Goal: Find specific page/section: Find specific page/section

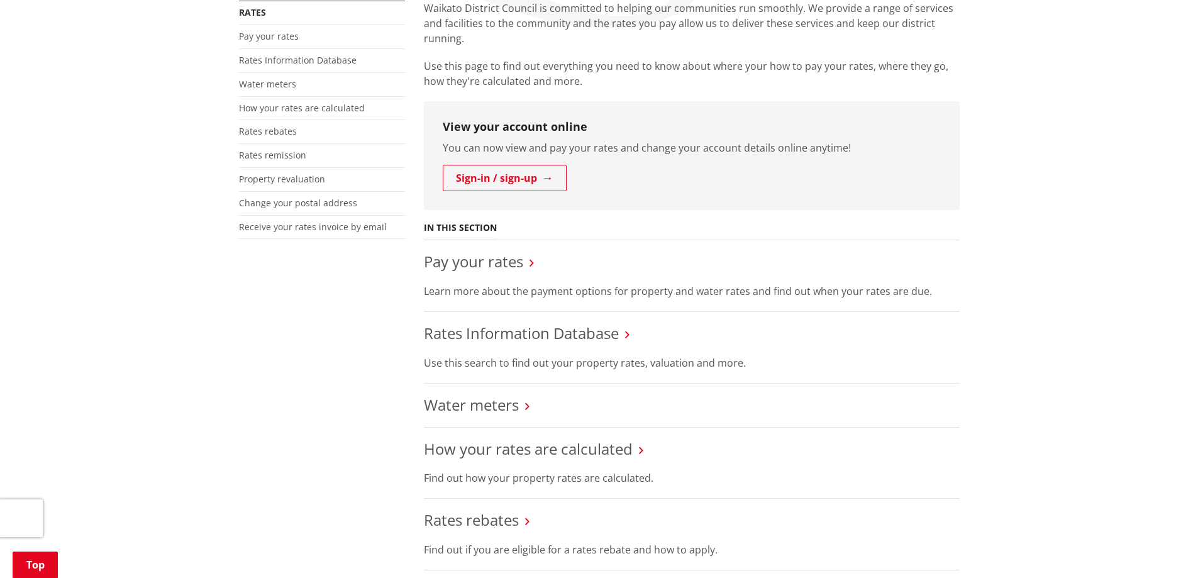
scroll to position [314, 0]
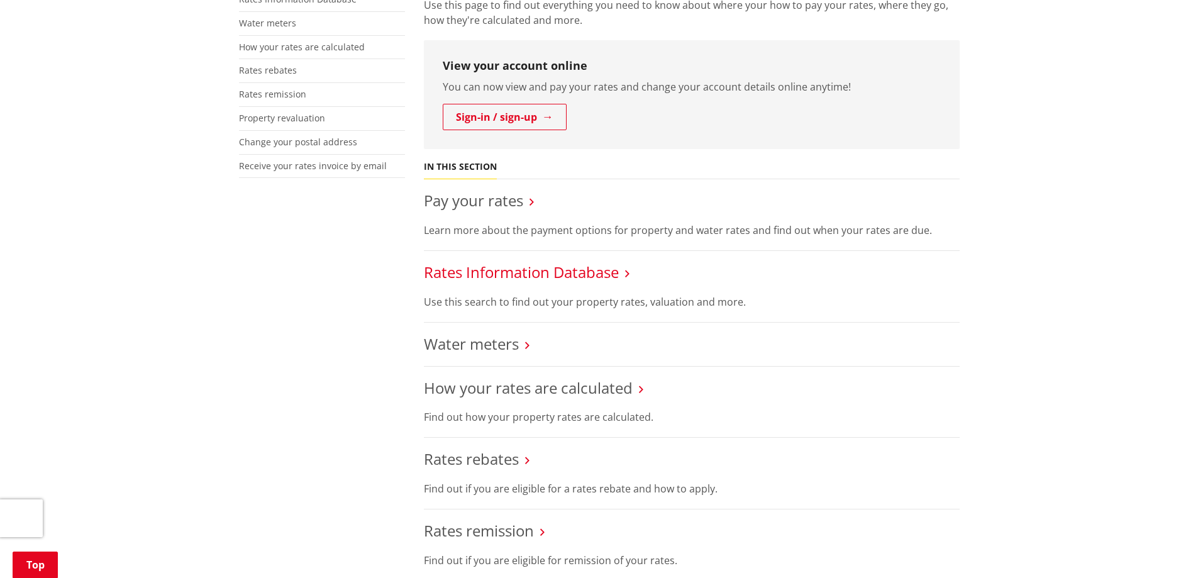
click at [550, 277] on link "Rates Information Database" at bounding box center [521, 272] width 195 height 21
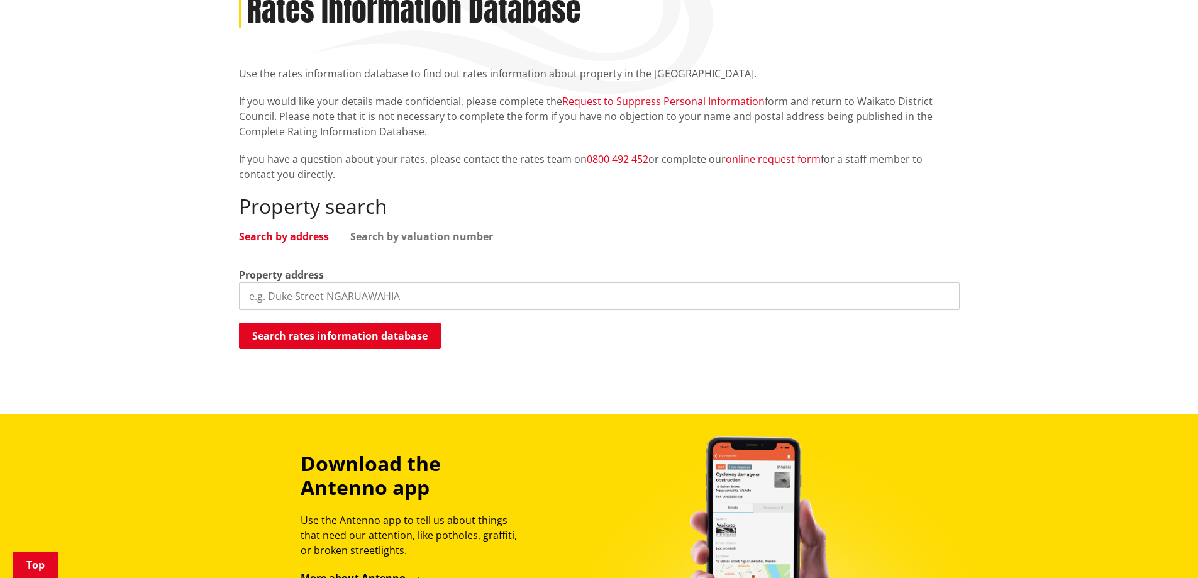
scroll to position [189, 0]
